Goal: Navigation & Orientation: Find specific page/section

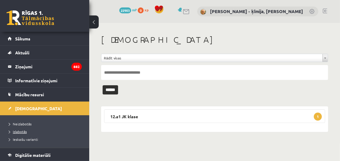
click at [24, 131] on span "Izlabotās" at bounding box center [18, 131] width 18 height 5
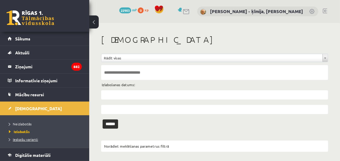
click at [20, 139] on span "Ieskaišu varianti" at bounding box center [23, 139] width 29 height 5
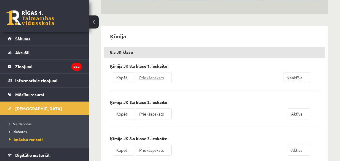
scroll to position [98, 0]
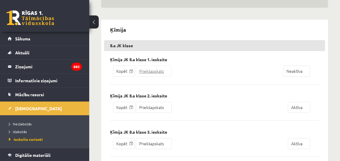
click at [150, 70] on link "Priekšapskats" at bounding box center [154, 71] width 36 height 11
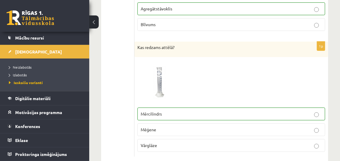
scroll to position [1533, 0]
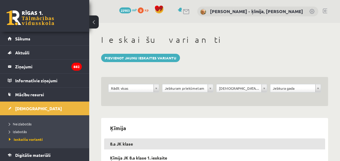
scroll to position [98, 0]
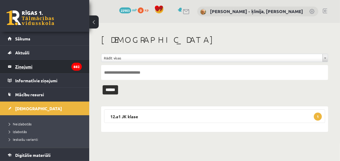
click at [30, 66] on legend "Ziņojumi 882" at bounding box center [48, 67] width 67 height 14
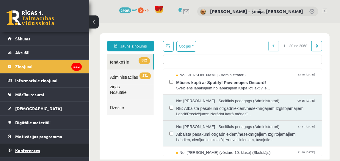
click at [31, 150] on span "Konferences" at bounding box center [27, 150] width 25 height 5
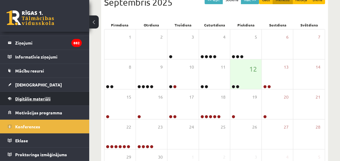
scroll to position [24, 0]
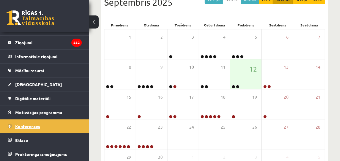
click at [32, 125] on span "Konferences" at bounding box center [27, 126] width 25 height 5
click at [30, 127] on span "Konferences" at bounding box center [27, 126] width 25 height 5
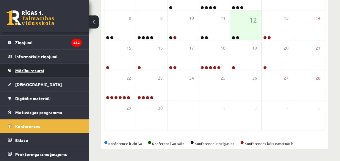
click at [42, 70] on span "Mācību resursi" at bounding box center [29, 70] width 29 height 5
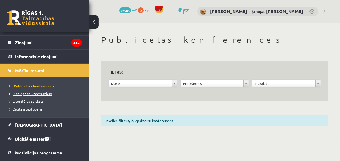
click at [30, 93] on span "Pieslēgties Uzdevumiem" at bounding box center [30, 93] width 43 height 5
click at [27, 85] on span "Publicētas konferences" at bounding box center [30, 86] width 42 height 5
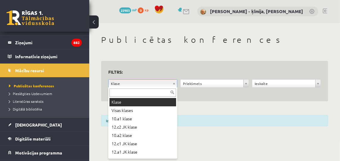
drag, startPoint x: 175, startPoint y: 84, endPoint x: 166, endPoint y: 90, distance: 11.5
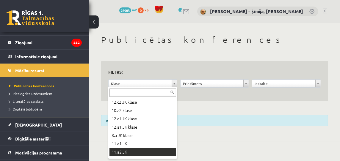
scroll to position [26, 0]
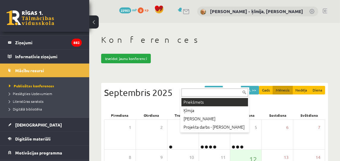
drag, startPoint x: 252, startPoint y: 61, endPoint x: 248, endPoint y: 67, distance: 7.6
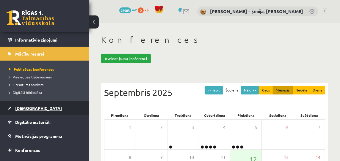
scroll to position [40, 0]
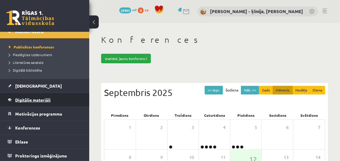
click at [30, 126] on span "Konferences" at bounding box center [27, 127] width 25 height 5
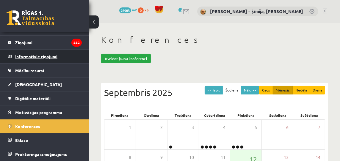
click at [26, 56] on legend "Informatīvie ziņojumi 0" at bounding box center [48, 57] width 67 height 14
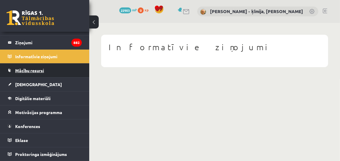
click at [28, 70] on span "Mācību resursi" at bounding box center [29, 70] width 29 height 5
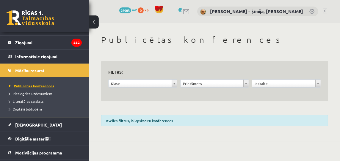
click at [28, 86] on span "Publicētas konferences" at bounding box center [31, 86] width 45 height 5
click at [32, 108] on span "Digitālā bibliotēka" at bounding box center [25, 109] width 33 height 5
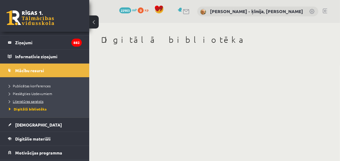
click at [32, 101] on span "Literatūras saraksts" at bounding box center [26, 101] width 34 height 5
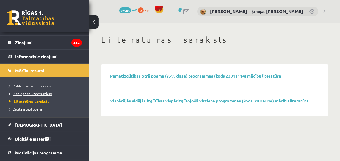
click at [32, 95] on link "Pieslēgties Uzdevumiem" at bounding box center [46, 93] width 74 height 5
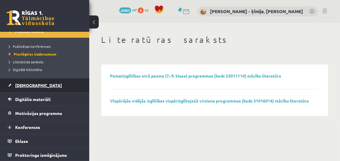
scroll to position [65, 0]
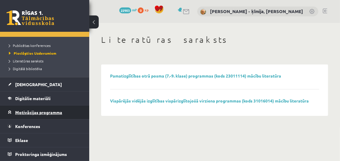
click at [45, 112] on span "Motivācijas programma" at bounding box center [38, 112] width 47 height 5
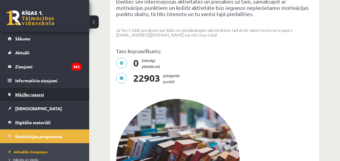
click at [34, 93] on span "Mācību resursi" at bounding box center [29, 94] width 29 height 5
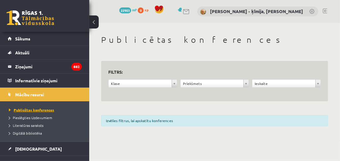
click at [40, 108] on span "Publicētas konferences" at bounding box center [31, 110] width 45 height 5
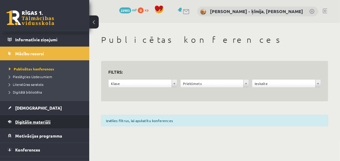
scroll to position [55, 0]
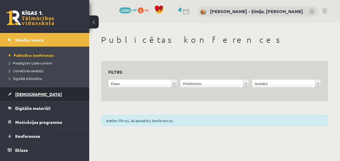
click at [29, 94] on span "[DEMOGRAPHIC_DATA]" at bounding box center [38, 94] width 47 height 5
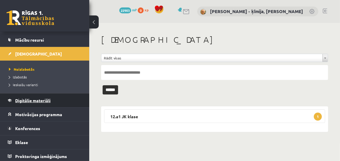
click at [34, 100] on span "Digitālie materiāli" at bounding box center [32, 100] width 35 height 5
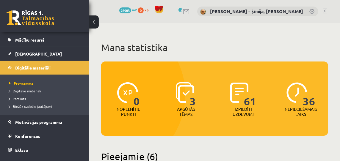
scroll to position [65, 0]
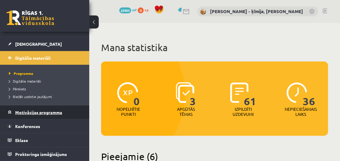
click at [37, 111] on span "Motivācijas programma" at bounding box center [38, 112] width 47 height 5
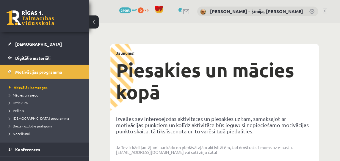
scroll to position [88, 0]
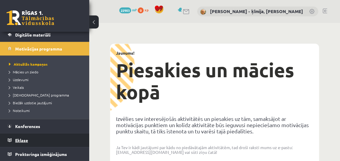
click at [22, 140] on span "Eklase" at bounding box center [21, 140] width 13 height 5
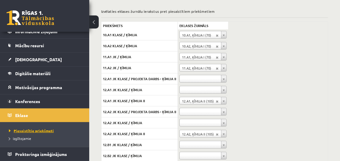
scroll to position [92, 0]
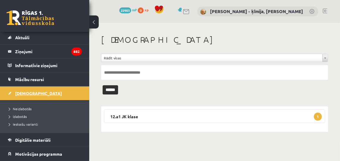
scroll to position [57, 0]
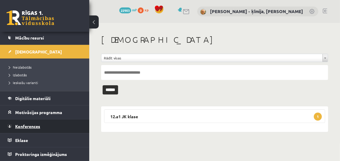
click at [16, 125] on span "Konferences" at bounding box center [27, 126] width 25 height 5
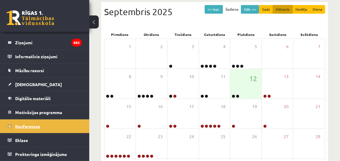
scroll to position [140, 0]
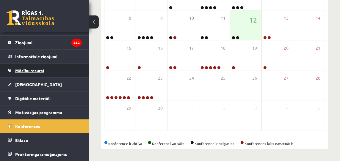
click at [40, 70] on span "Mācību resursi" at bounding box center [29, 70] width 29 height 5
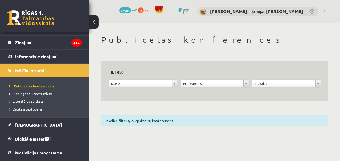
click at [43, 85] on span "Publicētas konferences" at bounding box center [31, 86] width 45 height 5
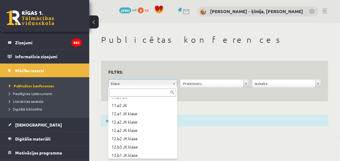
scroll to position [71, 0]
